Goal: Obtain resource: Download file/media

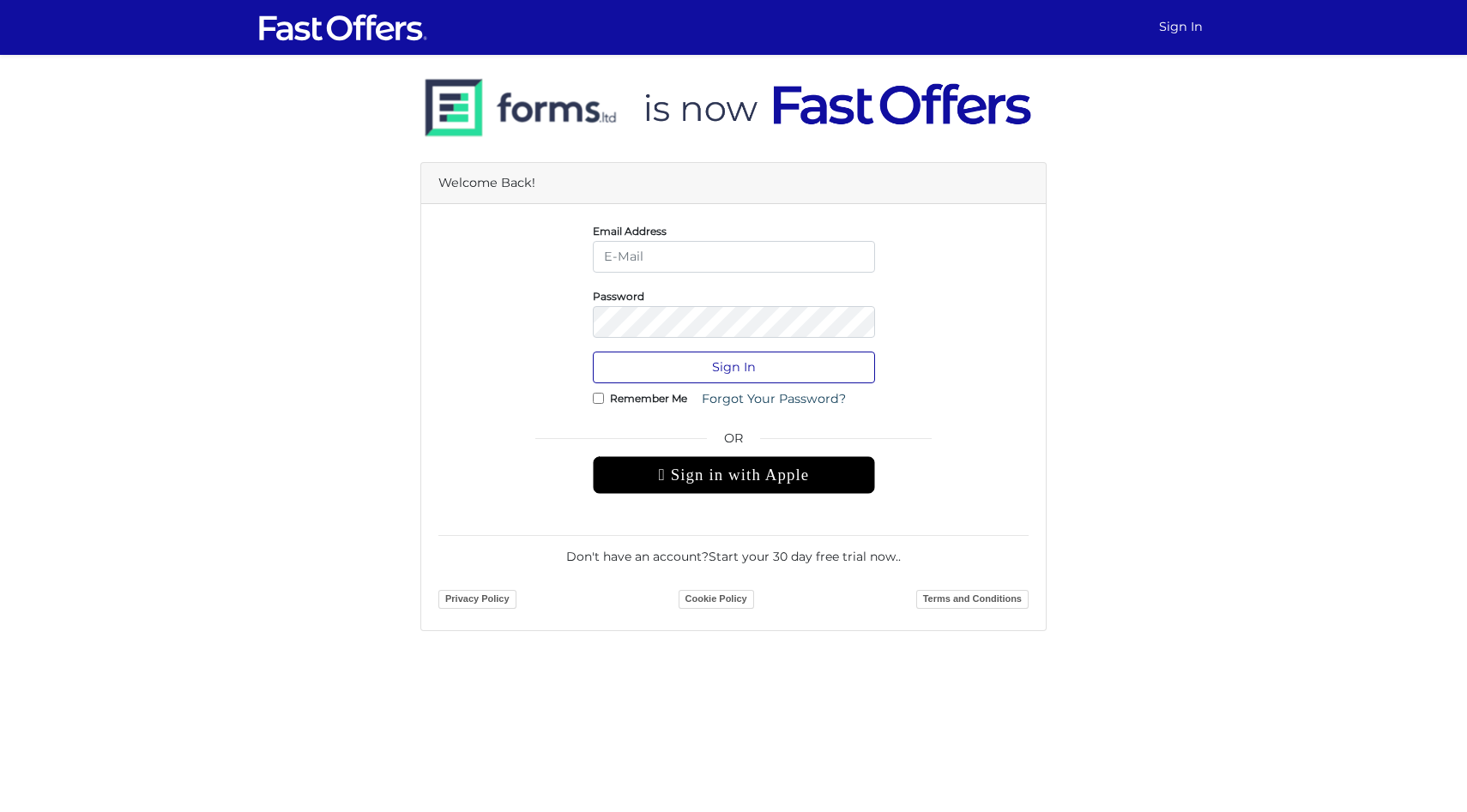
type input "[PERSON_NAME][EMAIL_ADDRESS][DOMAIN_NAME]"
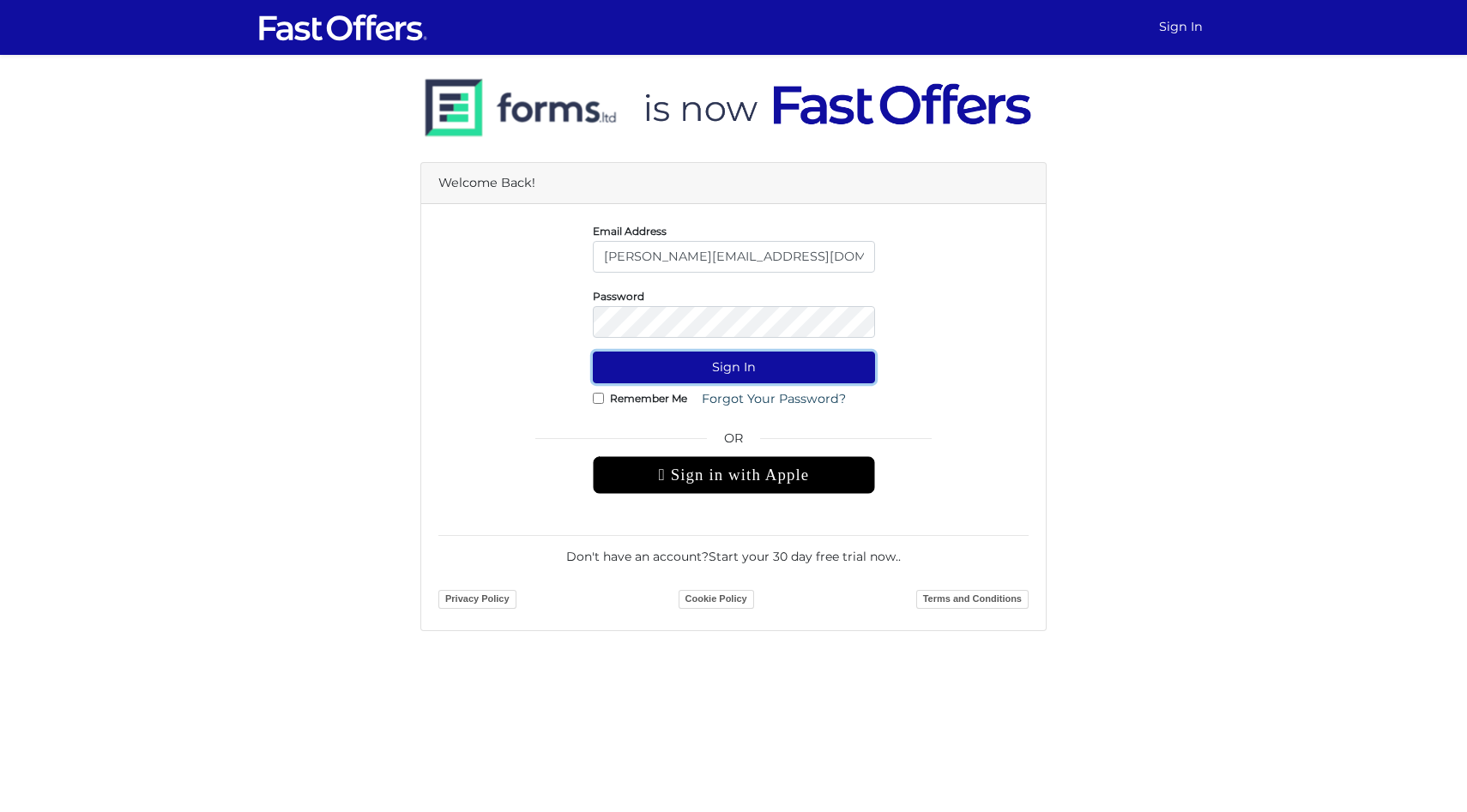
click at [732, 368] on button "Sign In" at bounding box center [733, 367] width 282 height 32
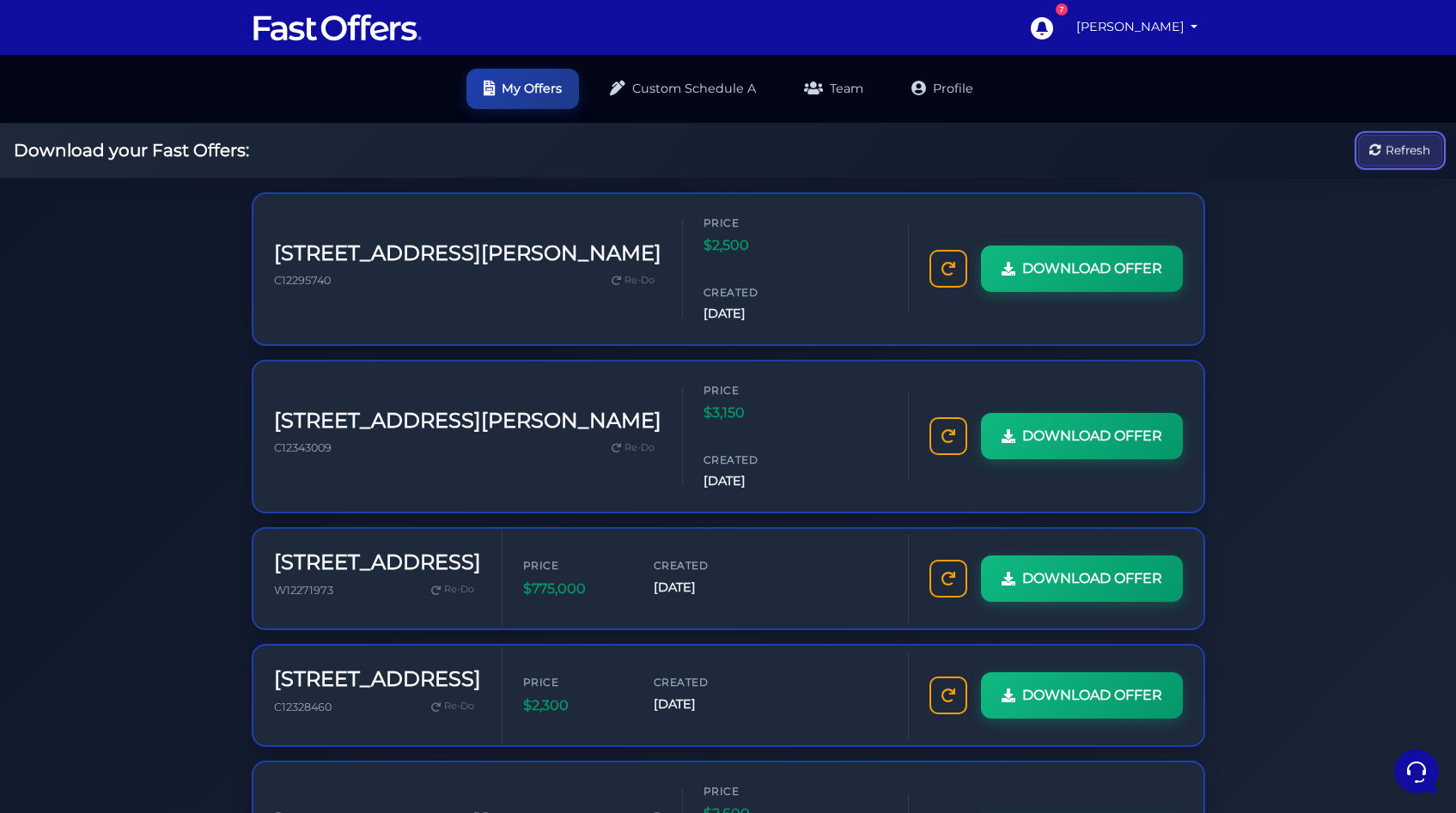
click at [1385, 160] on span "Refresh" at bounding box center [1408, 150] width 45 height 19
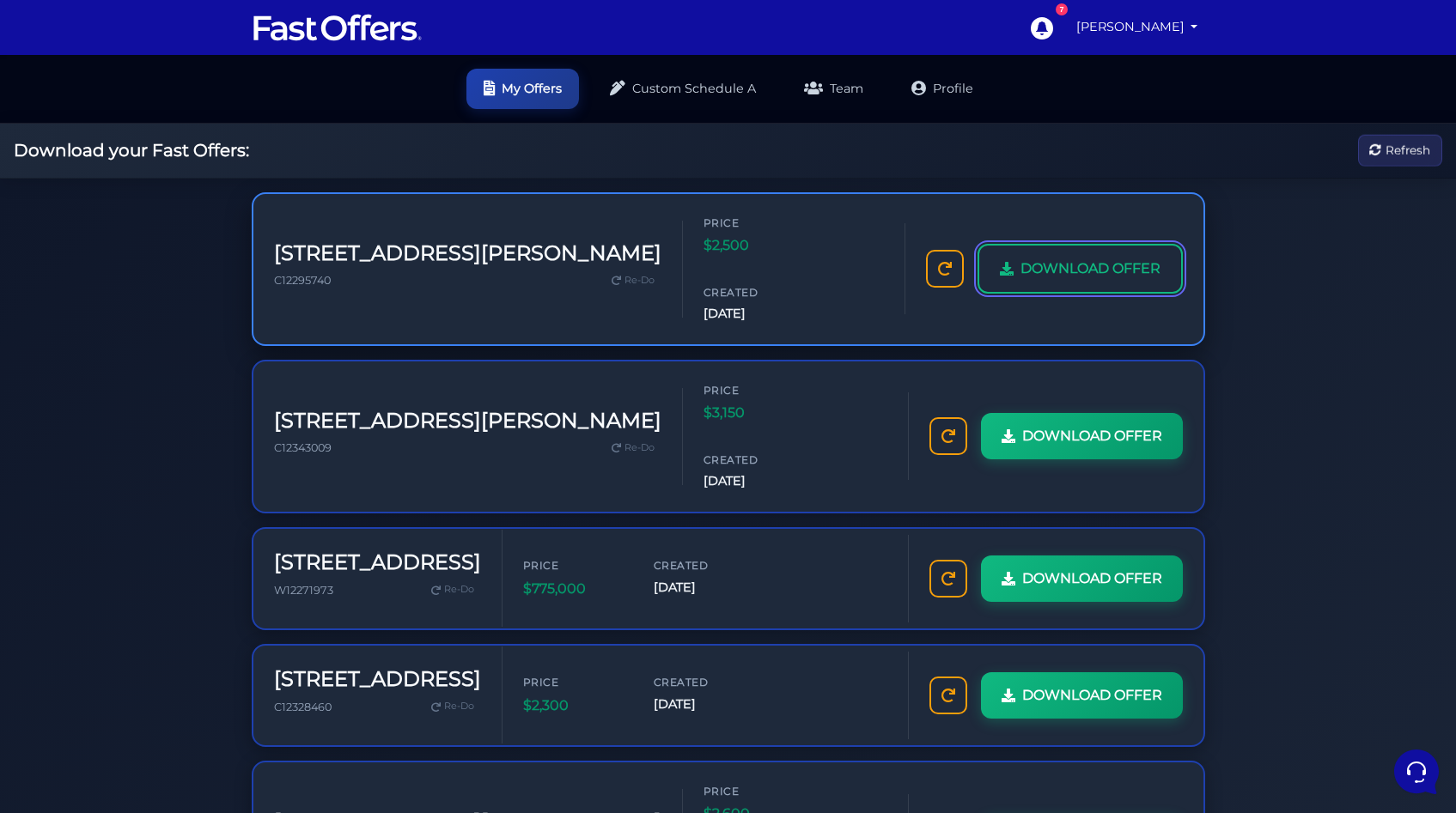
click at [1021, 274] on span "DOWNLOAD OFFER" at bounding box center [1091, 268] width 140 height 22
